Goal: Task Accomplishment & Management: Manage account settings

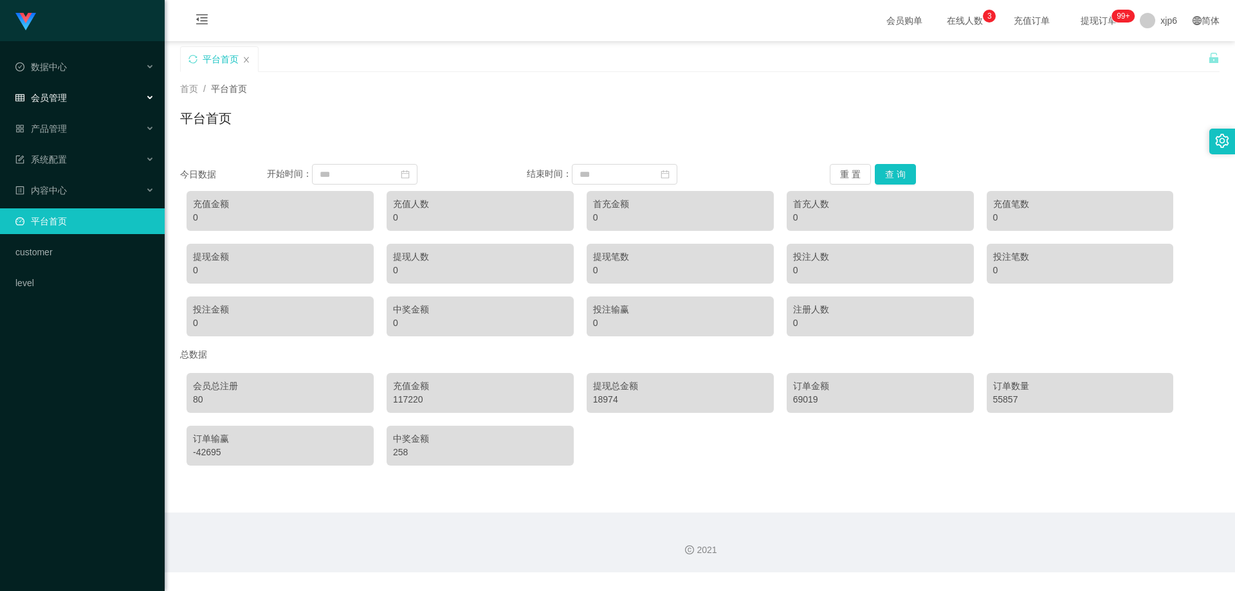
click at [73, 95] on div "会员管理" at bounding box center [82, 98] width 165 height 26
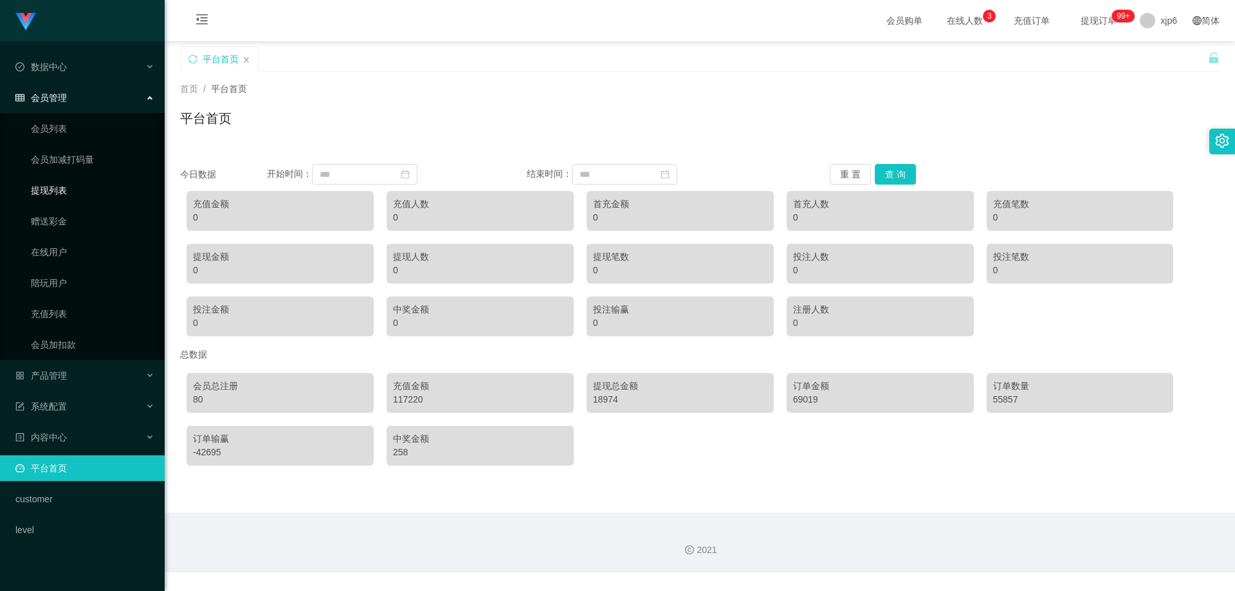
click at [74, 187] on link "提现列表" at bounding box center [92, 191] width 123 height 26
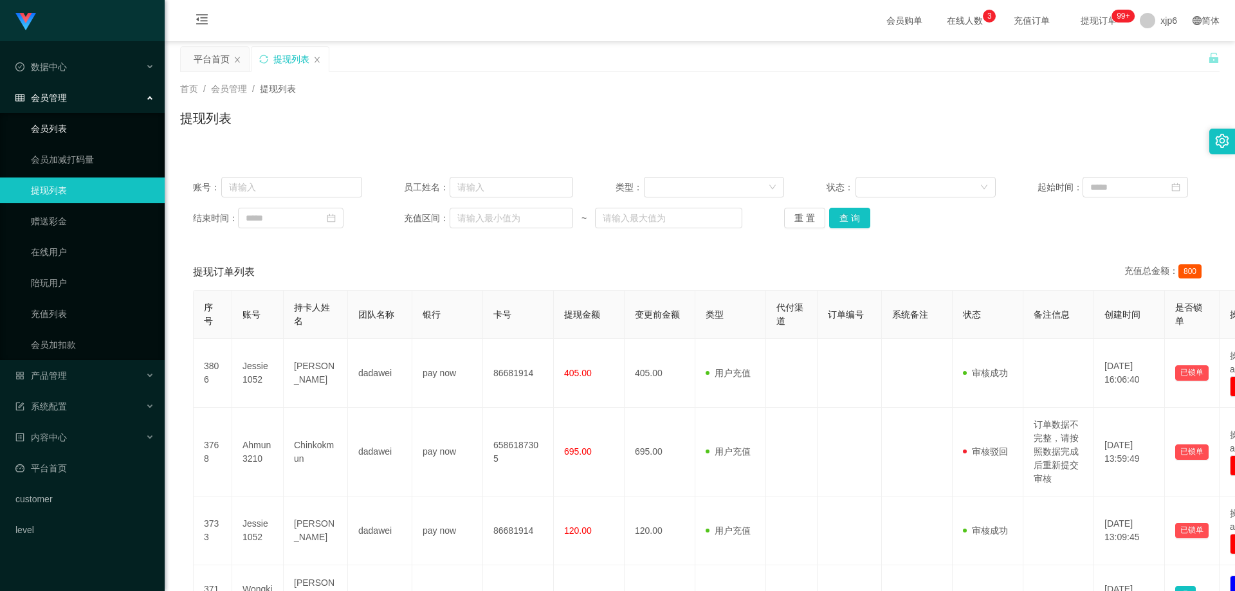
click at [52, 133] on link "会员列表" at bounding box center [92, 129] width 123 height 26
